Goal: Navigation & Orientation: Find specific page/section

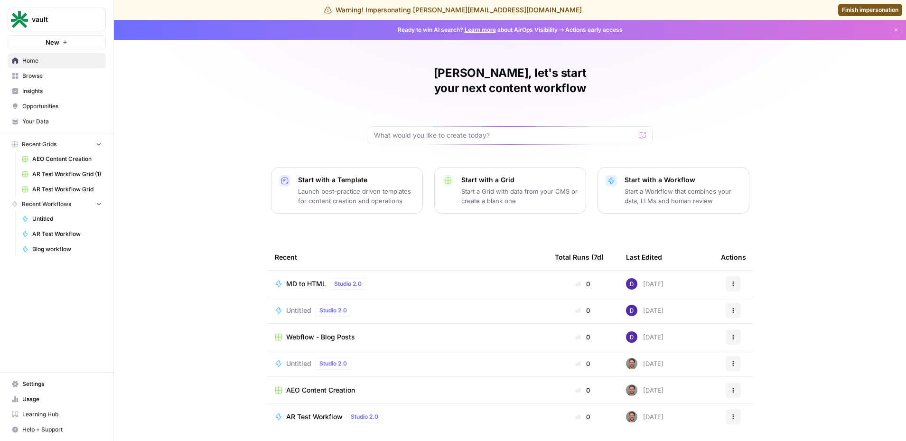
click at [69, 107] on span "Opportunities" at bounding box center [61, 106] width 79 height 9
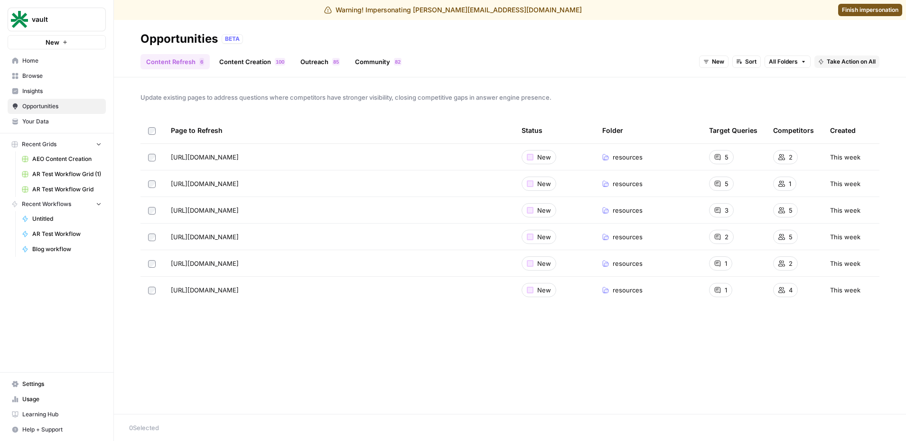
click at [78, 28] on button "vault" at bounding box center [57, 20] width 98 height 24
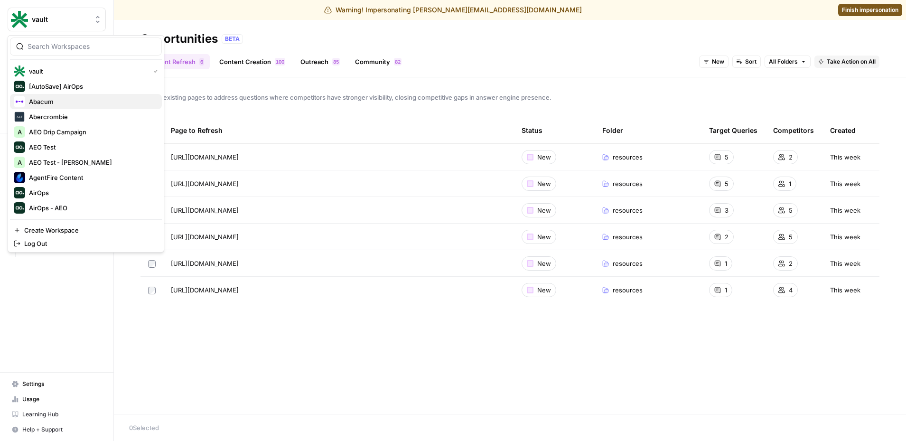
click at [80, 108] on button "Abacum" at bounding box center [86, 101] width 152 height 15
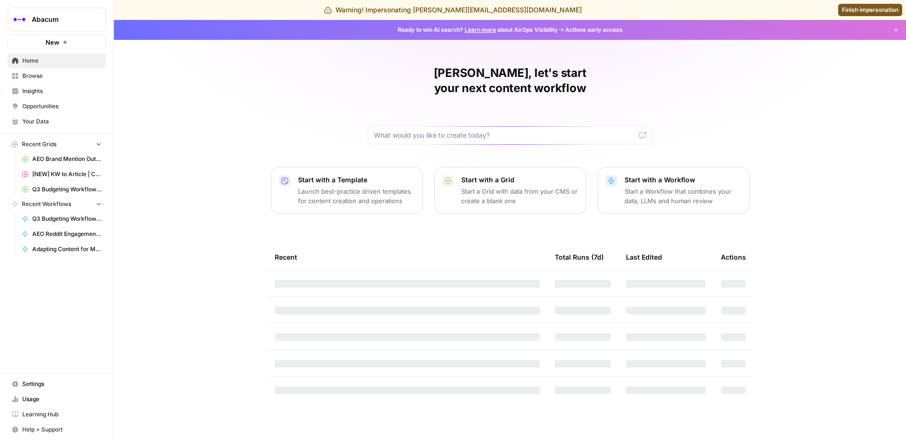
click at [76, 100] on link "Opportunities" at bounding box center [57, 106] width 98 height 15
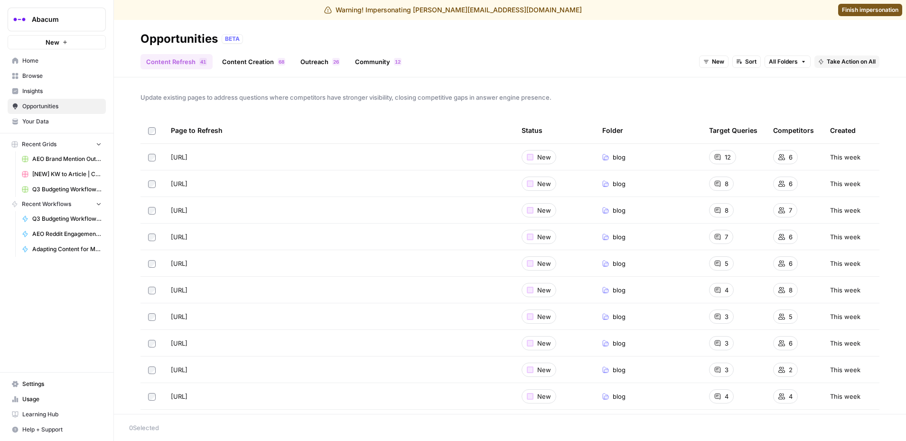
click at [79, 20] on span "Abacum" at bounding box center [60, 19] width 57 height 9
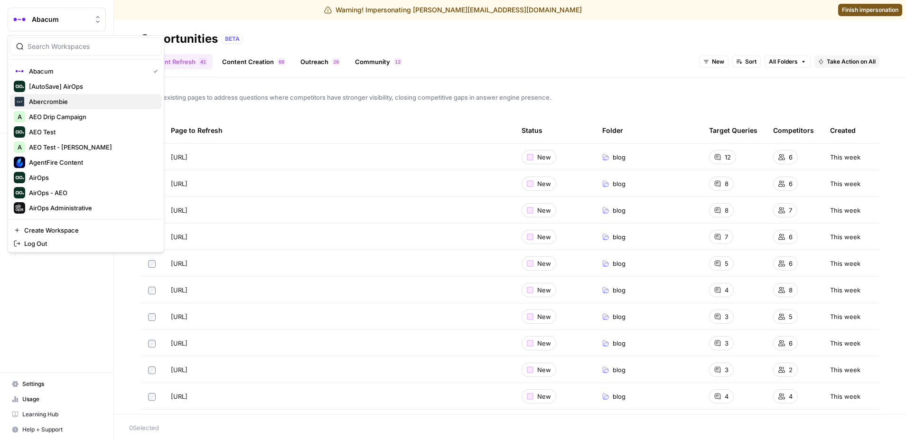
click at [70, 105] on span "Abercrombie" at bounding box center [91, 101] width 125 height 9
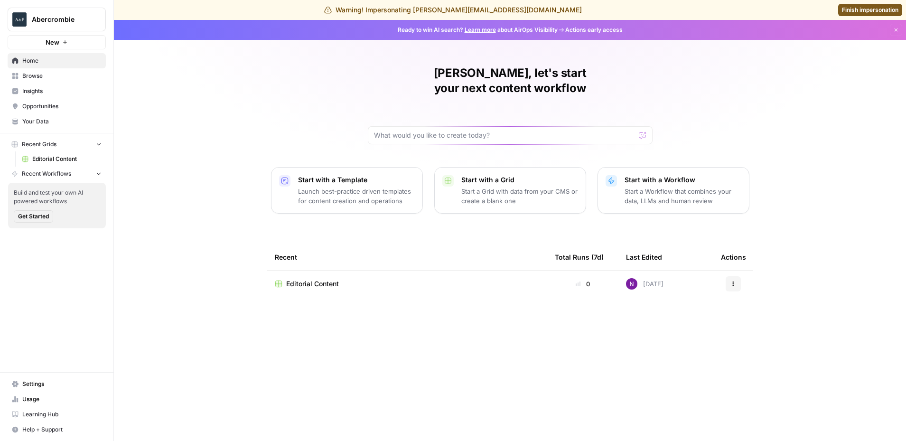
click at [72, 94] on span "Insights" at bounding box center [61, 91] width 79 height 9
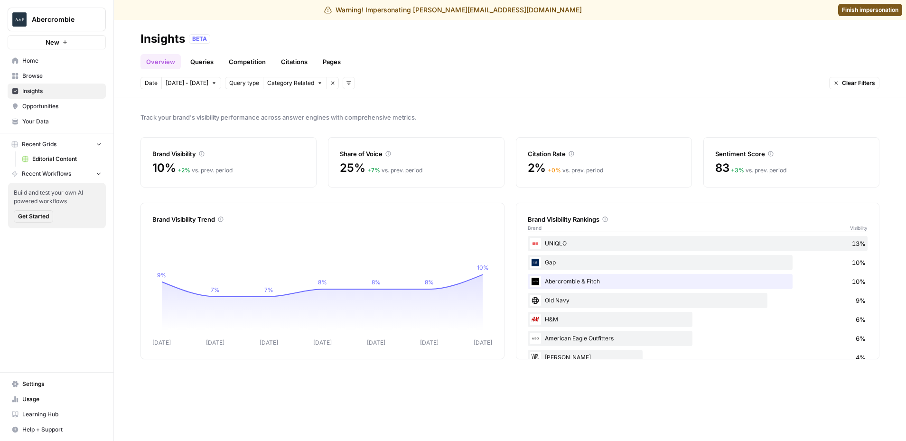
click at [74, 18] on span "Abercrombie" at bounding box center [60, 19] width 57 height 9
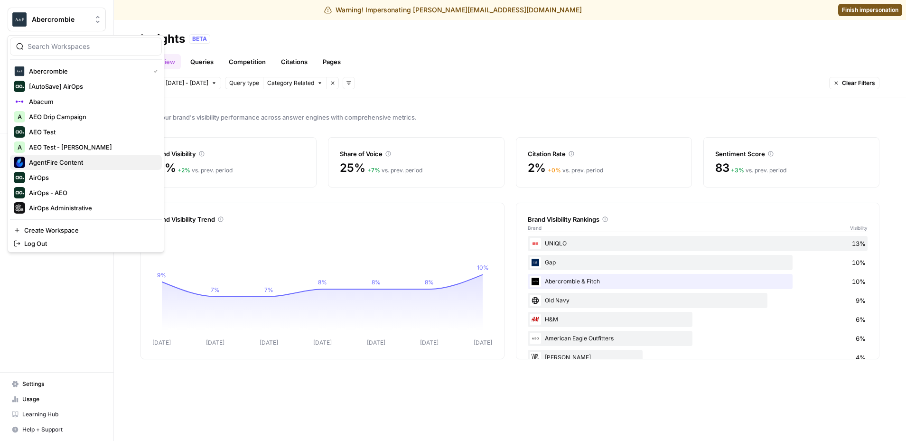
click at [87, 165] on span "AgentFire Content" at bounding box center [91, 162] width 125 height 9
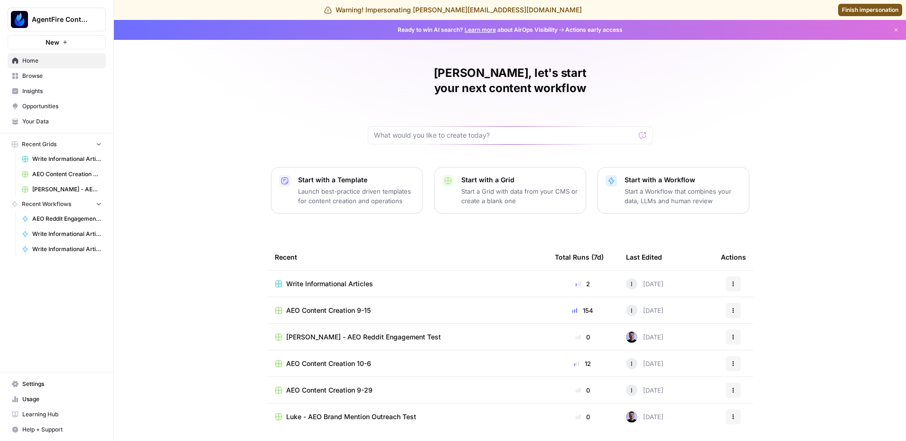
click at [52, 87] on span "Insights" at bounding box center [61, 91] width 79 height 9
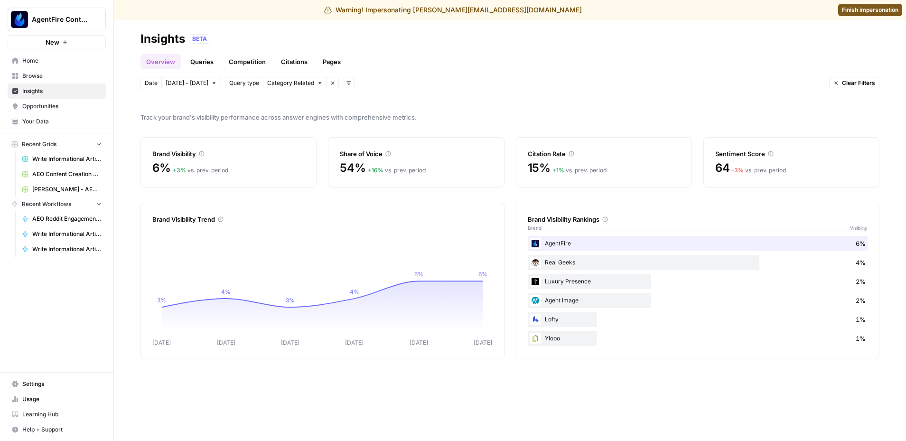
click at [203, 63] on link "Queries" at bounding box center [202, 61] width 35 height 15
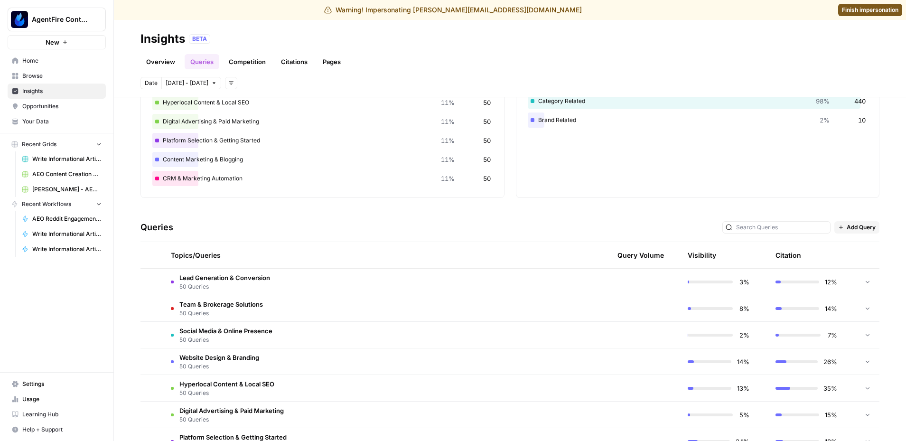
scroll to position [78, 0]
click at [68, 23] on span "AgentFire Content" at bounding box center [60, 19] width 57 height 9
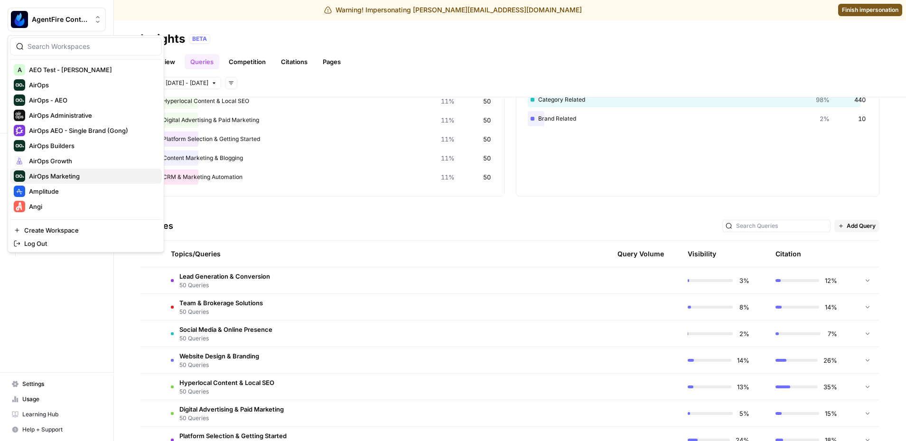
scroll to position [93, 0]
click at [83, 188] on span "Amplitude" at bounding box center [91, 190] width 125 height 9
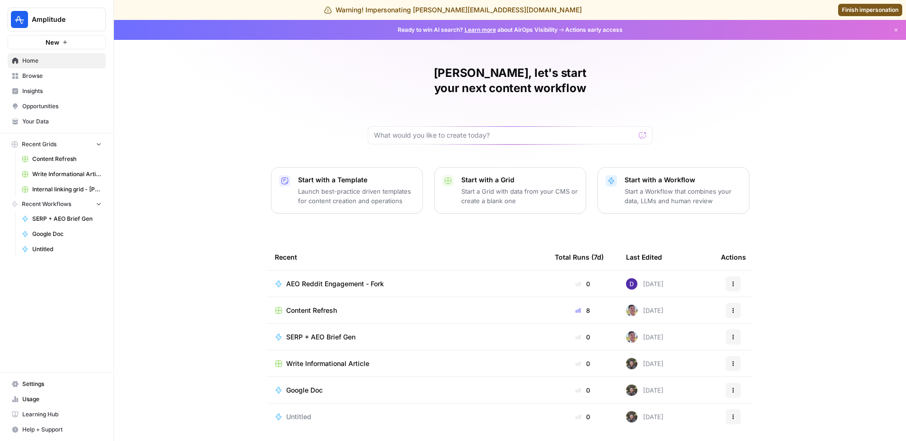
click at [67, 88] on span "Insights" at bounding box center [61, 91] width 79 height 9
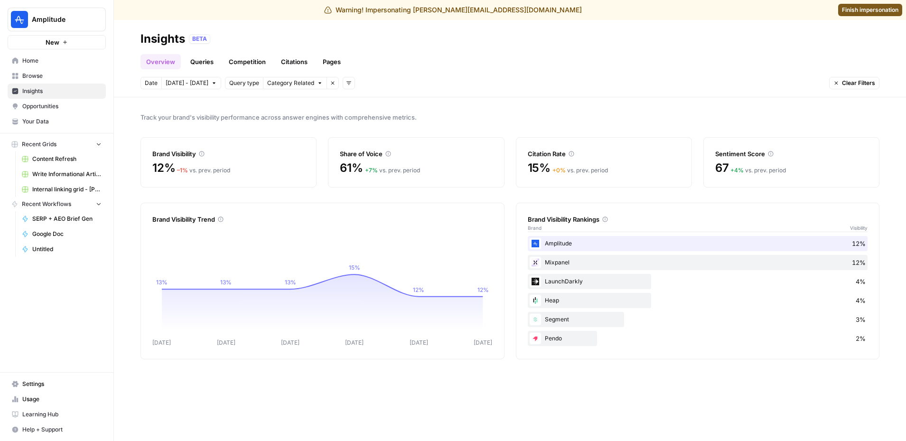
click at [65, 16] on span "Amplitude" at bounding box center [60, 19] width 57 height 9
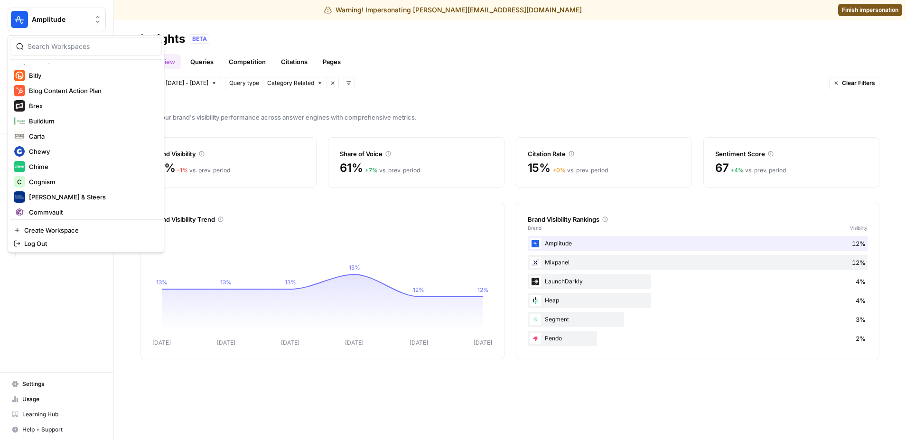
scroll to position [379, 0]
click at [75, 129] on span "Carta" at bounding box center [91, 132] width 125 height 9
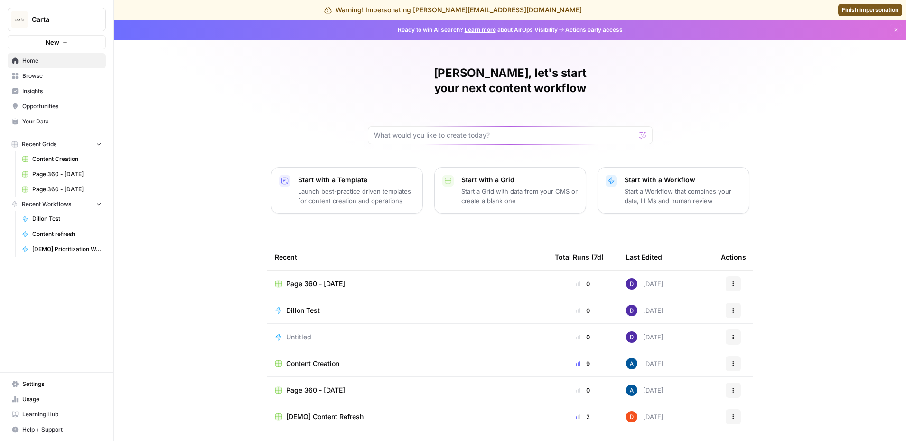
click at [69, 89] on span "Insights" at bounding box center [61, 91] width 79 height 9
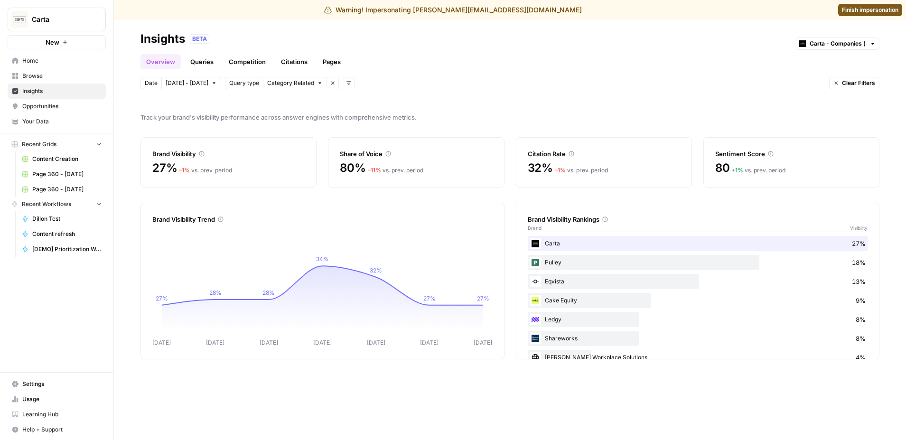
click at [59, 93] on span "Insights" at bounding box center [61, 91] width 79 height 9
click at [59, 21] on span "Carta" at bounding box center [60, 19] width 57 height 9
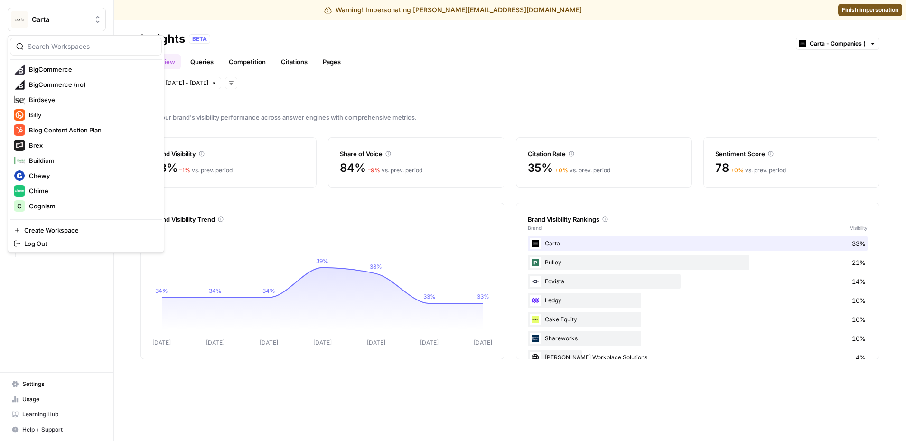
scroll to position [408, 0]
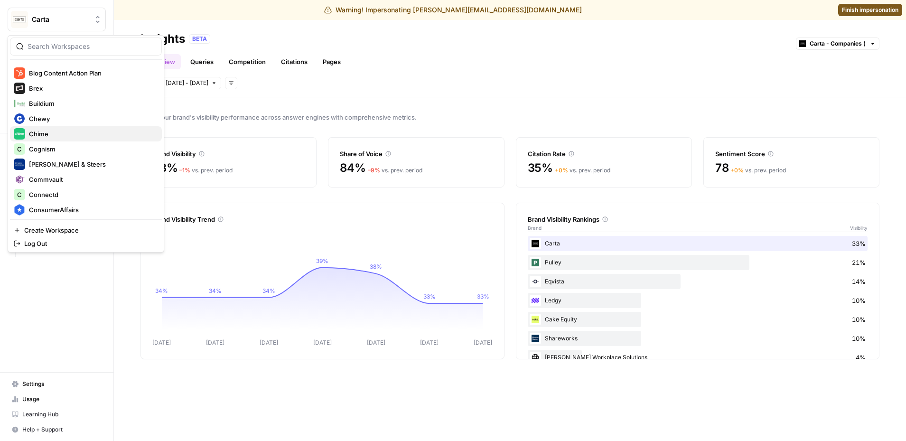
click at [79, 139] on div "Chime" at bounding box center [86, 133] width 144 height 11
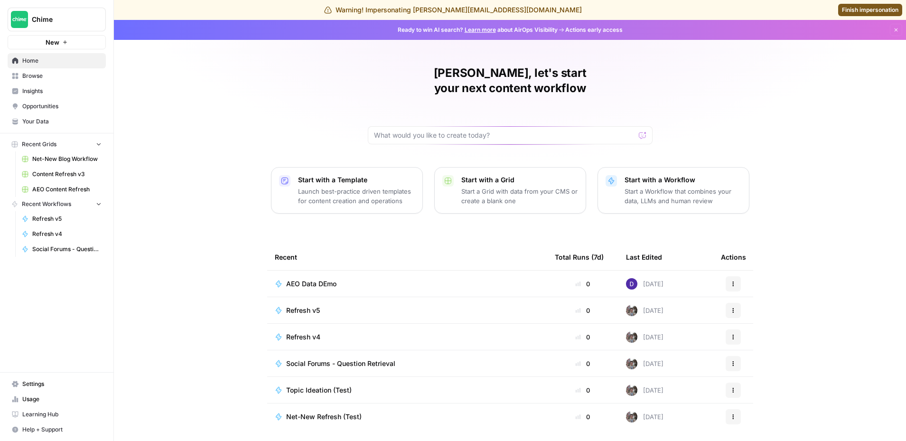
click at [51, 16] on span "Chime" at bounding box center [60, 19] width 57 height 9
click at [41, 95] on span "Insights" at bounding box center [61, 91] width 79 height 9
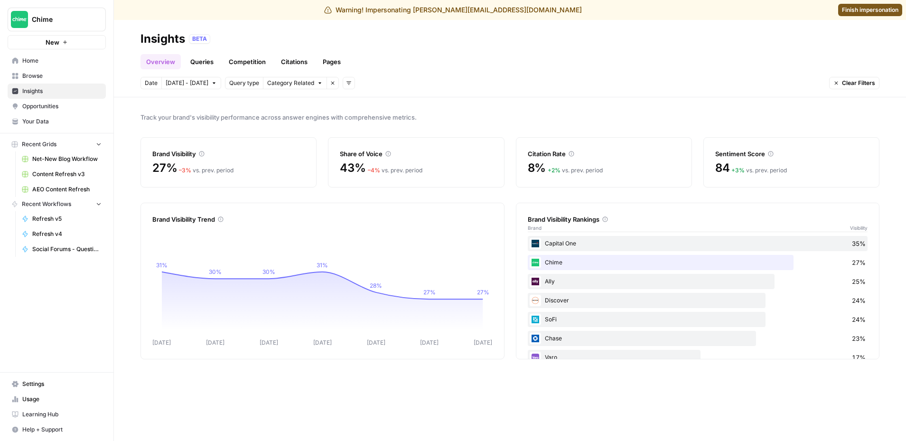
click at [59, 20] on span "Chime" at bounding box center [60, 19] width 57 height 9
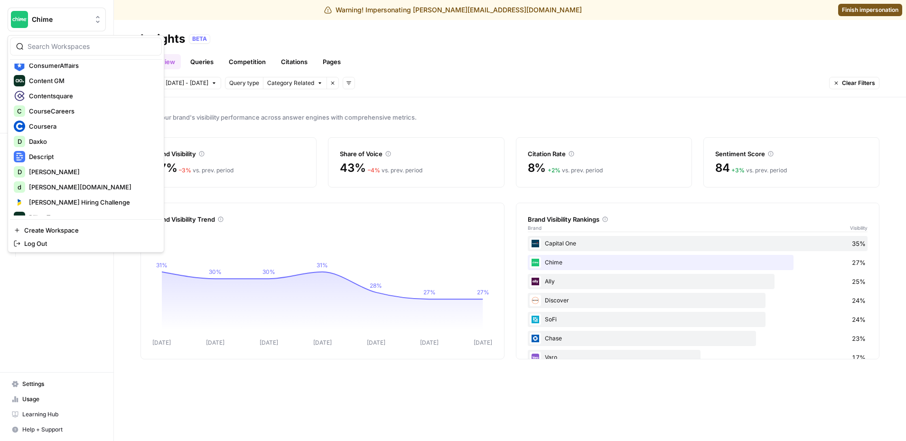
scroll to position [597, 0]
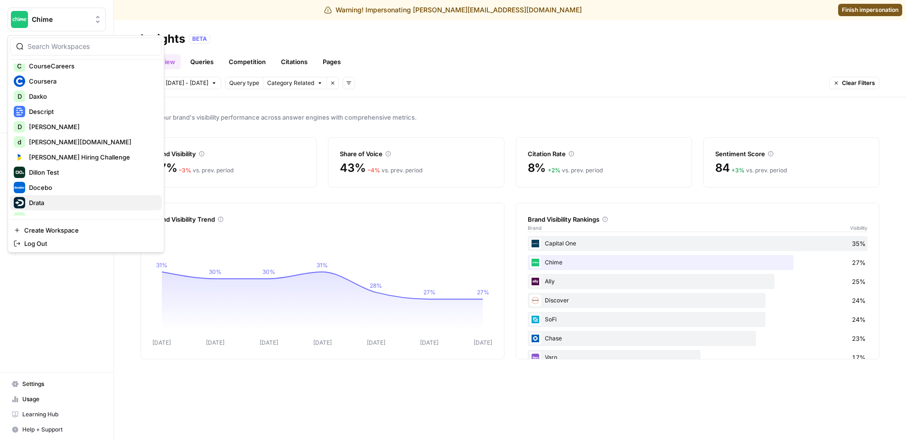
click at [55, 201] on span "Drata" at bounding box center [91, 202] width 125 height 9
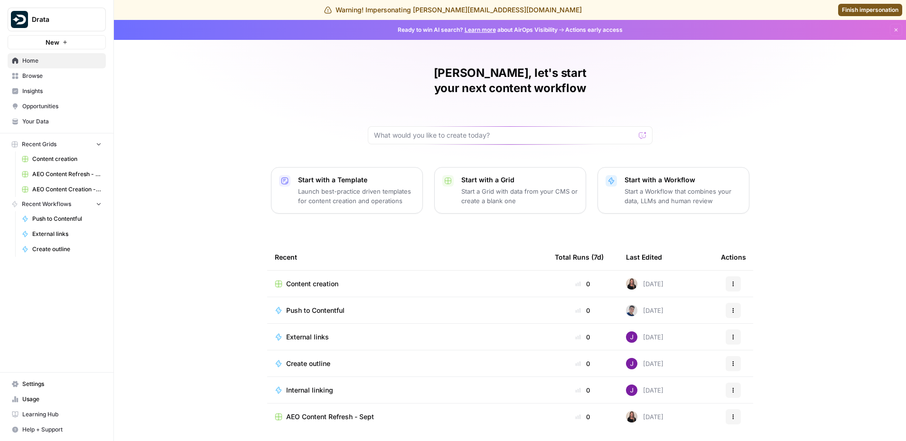
click at [56, 91] on span "Insights" at bounding box center [61, 91] width 79 height 9
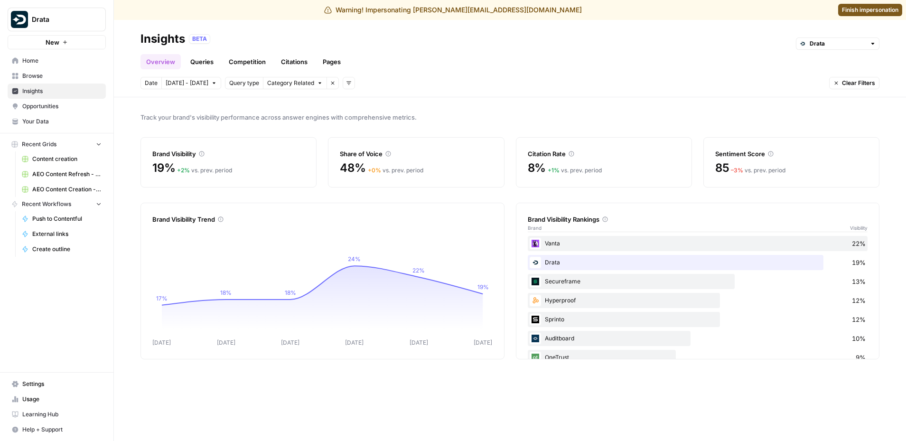
click at [63, 16] on span "Drata" at bounding box center [60, 19] width 57 height 9
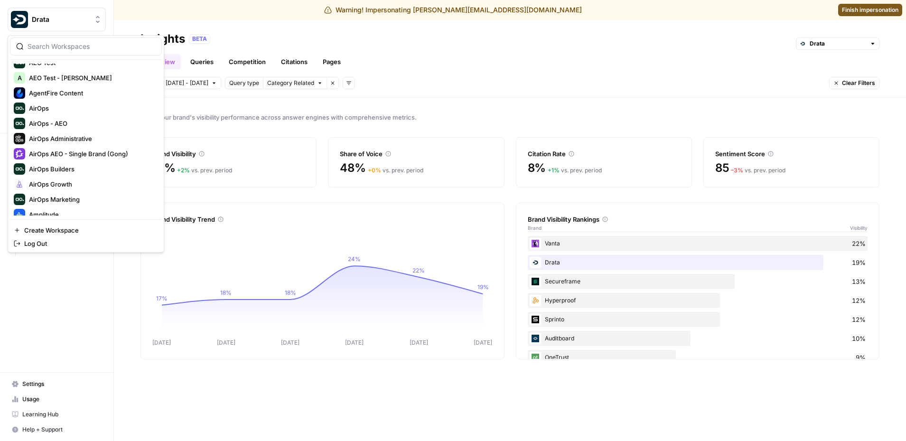
scroll to position [92, 0]
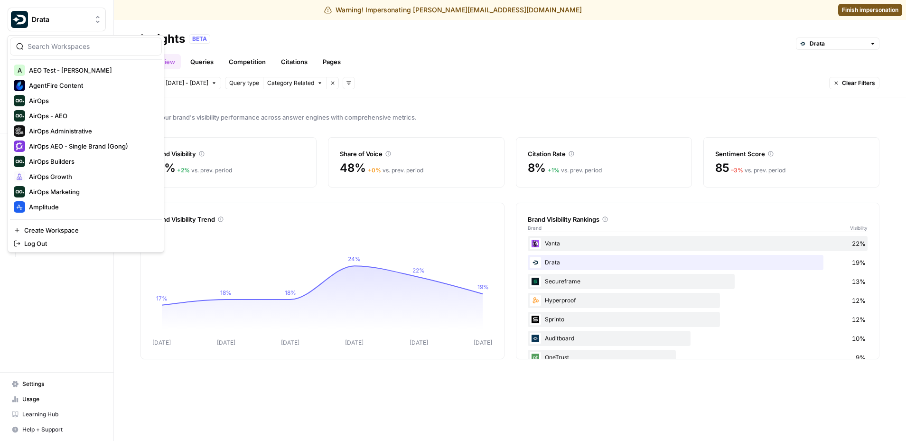
click at [71, 53] on div at bounding box center [86, 46] width 152 height 18
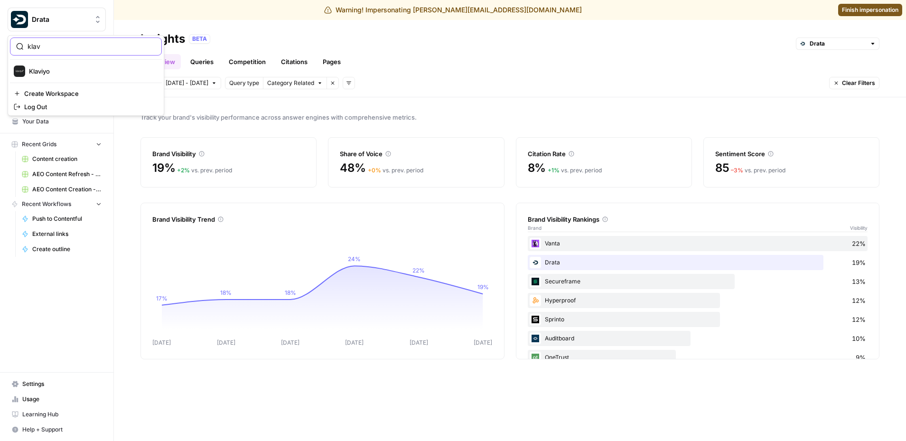
type input "klav"
click at [54, 70] on span "Klaviyo" at bounding box center [91, 70] width 125 height 9
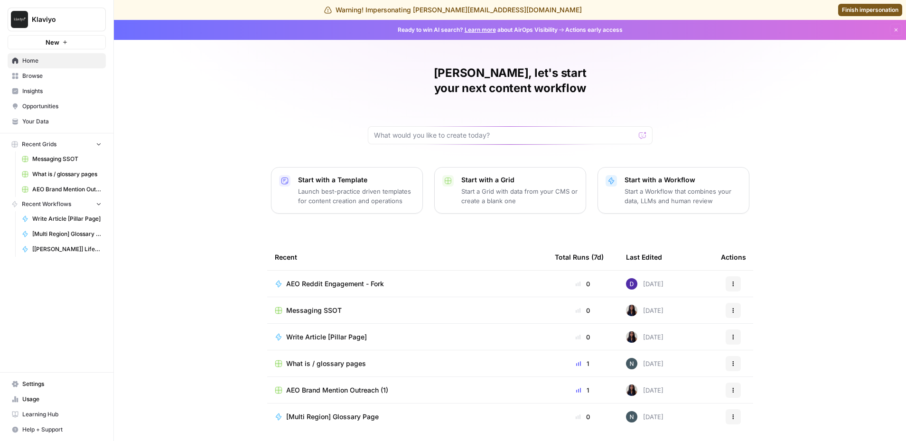
click at [53, 92] on span "Insights" at bounding box center [61, 91] width 79 height 9
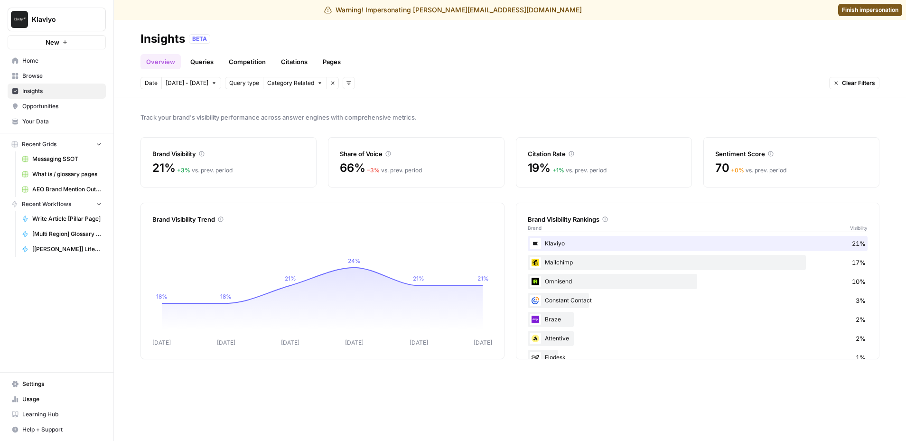
click at [46, 15] on span "Klaviyo" at bounding box center [60, 19] width 57 height 9
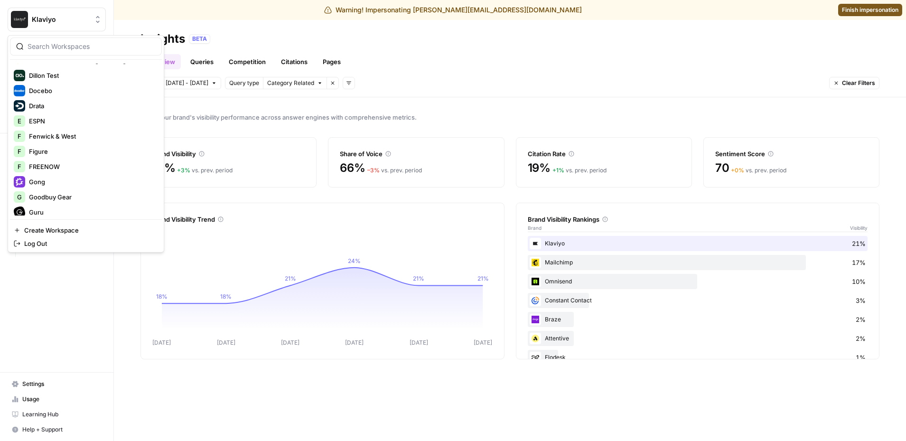
scroll to position [939, 0]
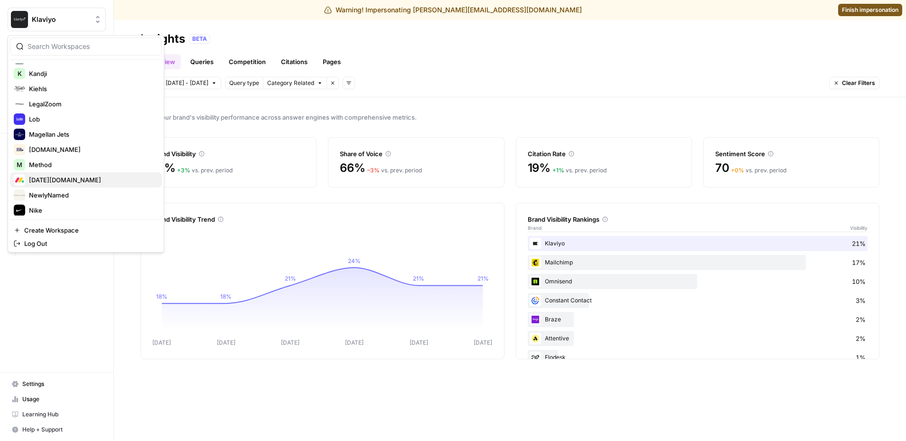
click at [59, 179] on span "Monday.com" at bounding box center [91, 179] width 125 height 9
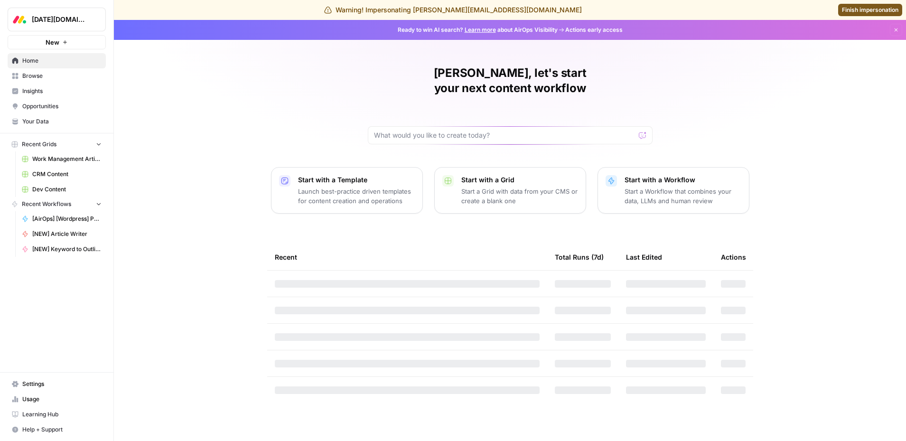
click at [40, 93] on span "Insights" at bounding box center [61, 91] width 79 height 9
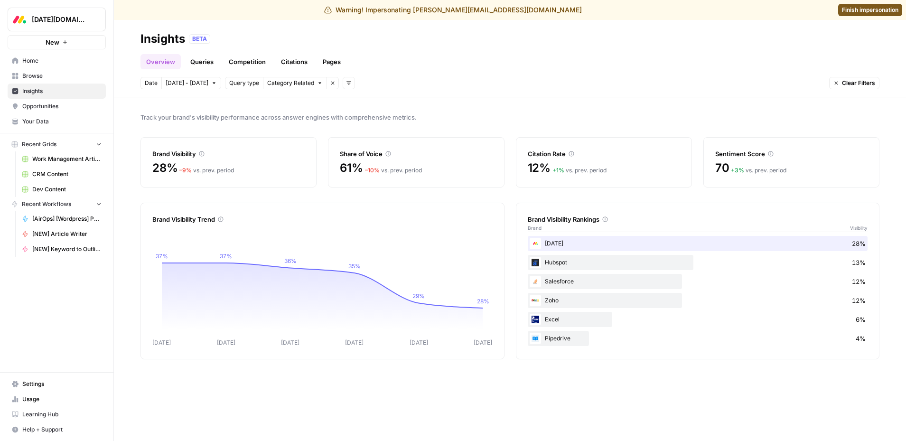
drag, startPoint x: 74, startPoint y: 23, endPoint x: 77, endPoint y: 28, distance: 5.9
click at [77, 28] on button "[DATE][DOMAIN_NAME]" at bounding box center [57, 20] width 98 height 24
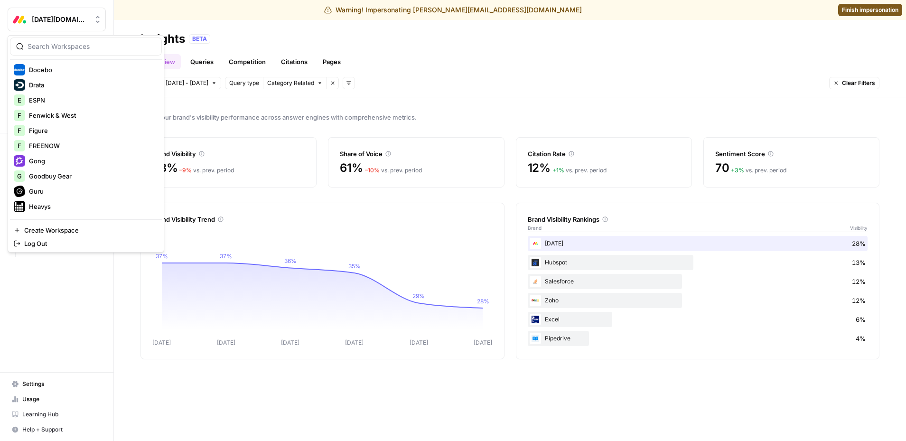
scroll to position [770, 0]
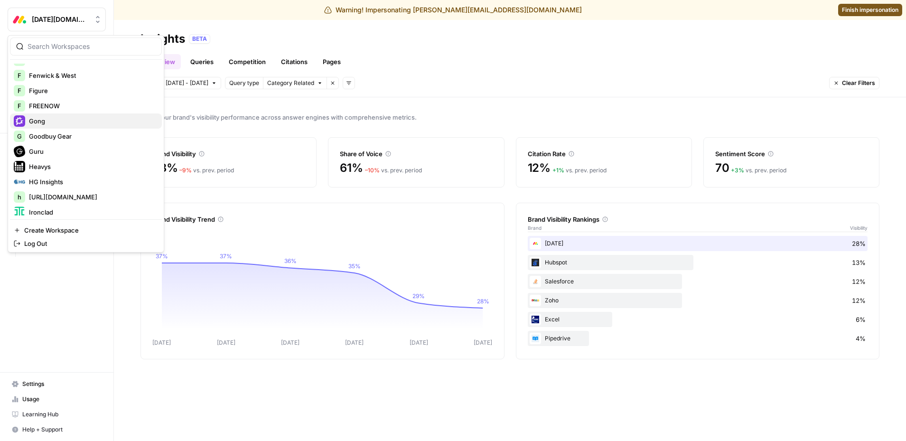
click at [92, 119] on span "Gong" at bounding box center [91, 120] width 125 height 9
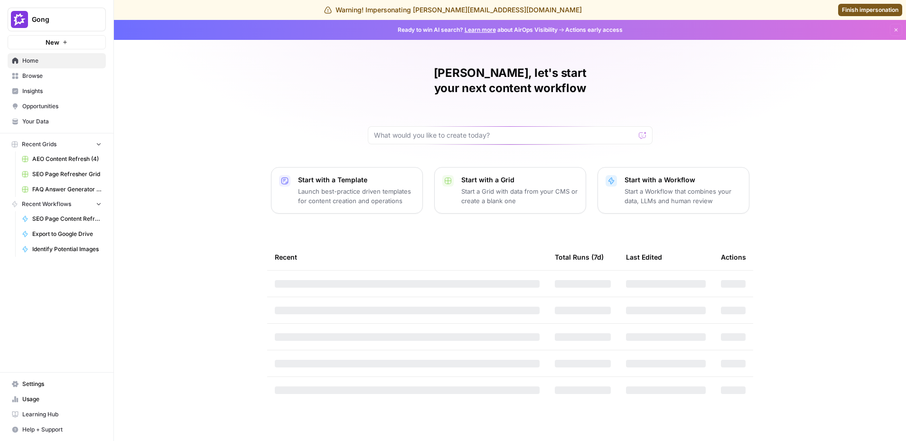
click at [53, 92] on span "Insights" at bounding box center [61, 91] width 79 height 9
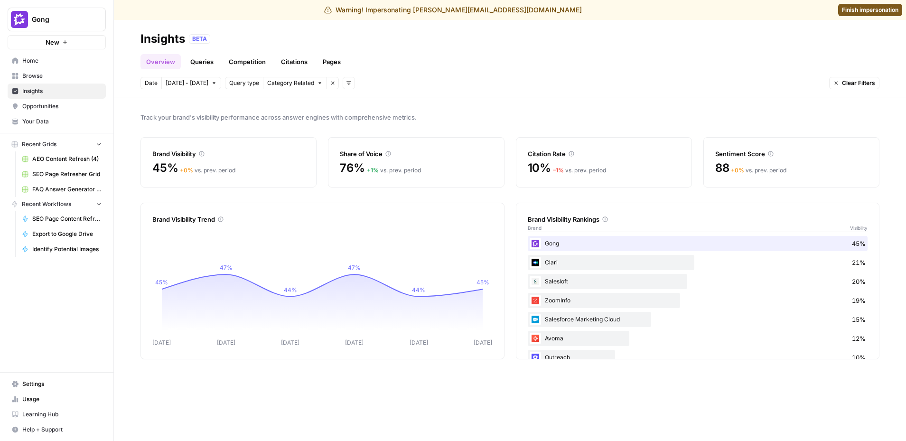
click at [57, 15] on span "Gong" at bounding box center [60, 19] width 57 height 9
type input "gong"
click at [77, 48] on input "gong" at bounding box center [92, 46] width 128 height 9
click at [76, 48] on input "gong" at bounding box center [92, 46] width 128 height 9
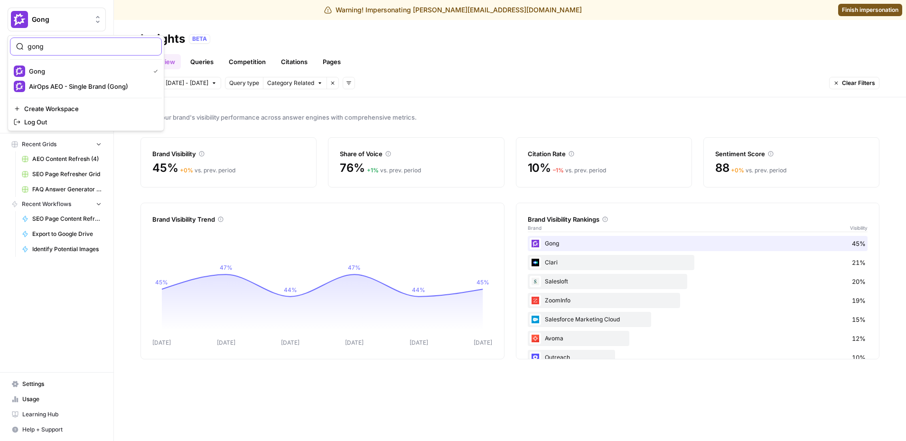
click at [148, 49] on input "gong" at bounding box center [92, 46] width 128 height 9
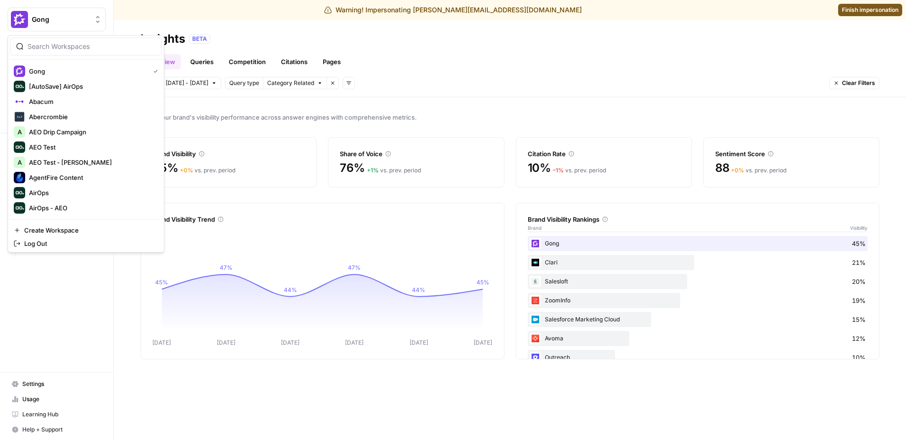
click at [56, 24] on button "Gong" at bounding box center [57, 20] width 98 height 24
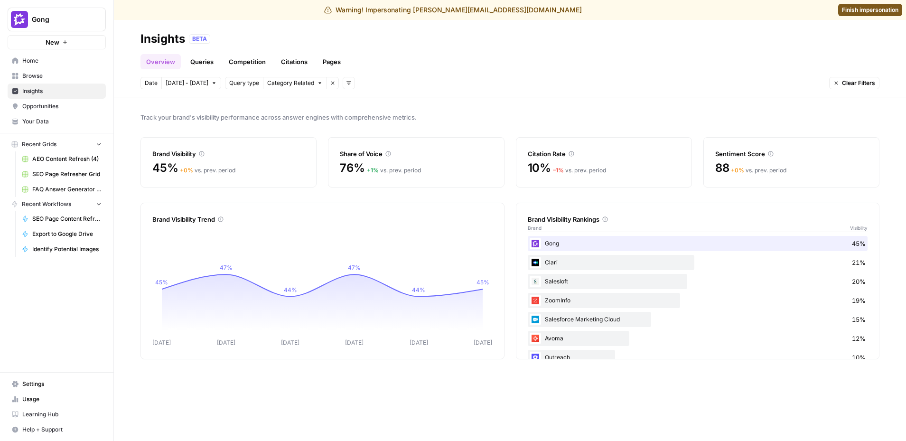
click at [56, 24] on button "Gong" at bounding box center [57, 20] width 98 height 24
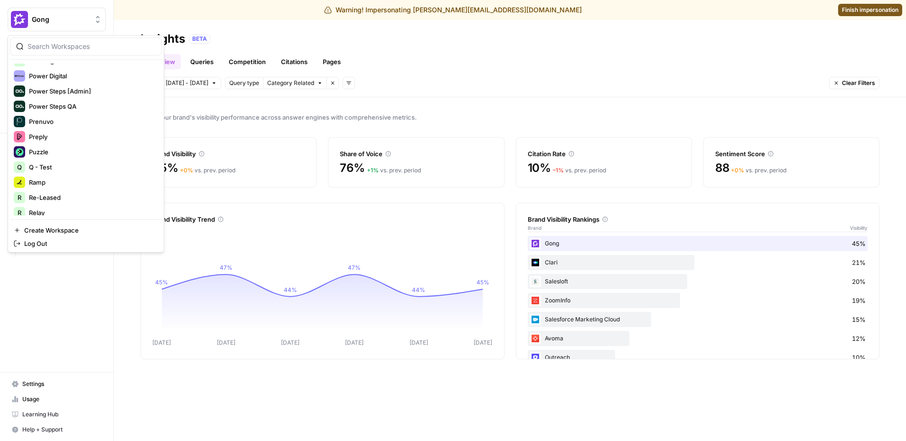
scroll to position [1230, 0]
click at [57, 176] on span "Ramp" at bounding box center [91, 176] width 125 height 9
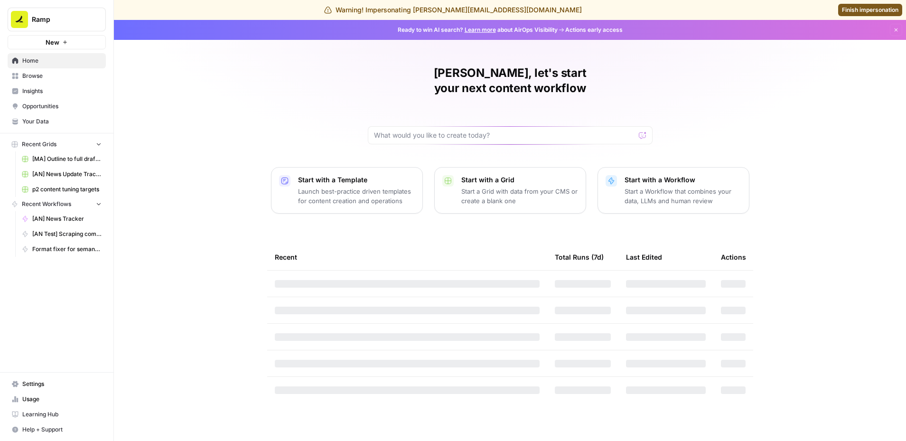
click at [52, 87] on span "Insights" at bounding box center [61, 91] width 79 height 9
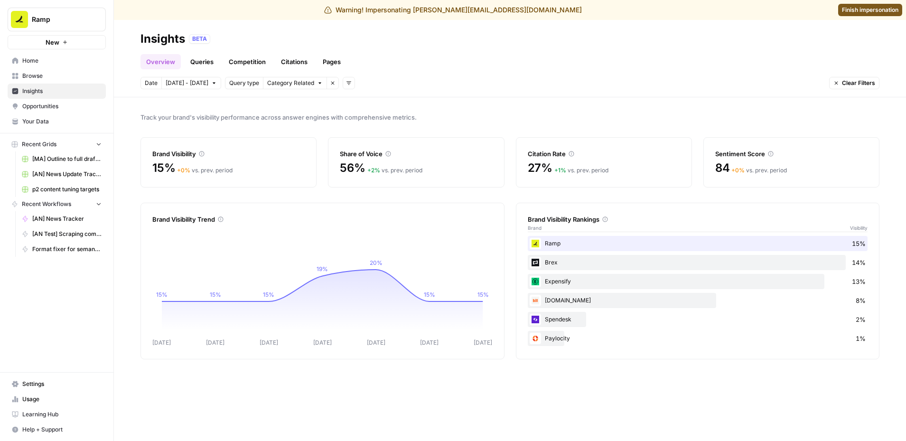
click at [862, 16] on link "Finish impersonation" at bounding box center [870, 10] width 64 height 12
